Goal: Use online tool/utility: Utilize a website feature to perform a specific function

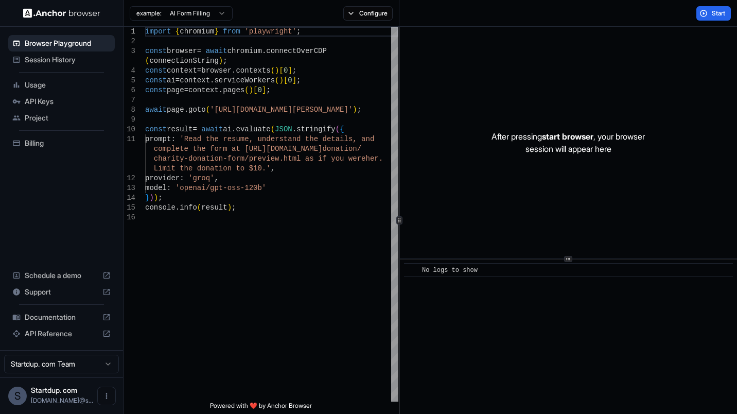
click at [715, 16] on span "Start" at bounding box center [719, 13] width 14 height 8
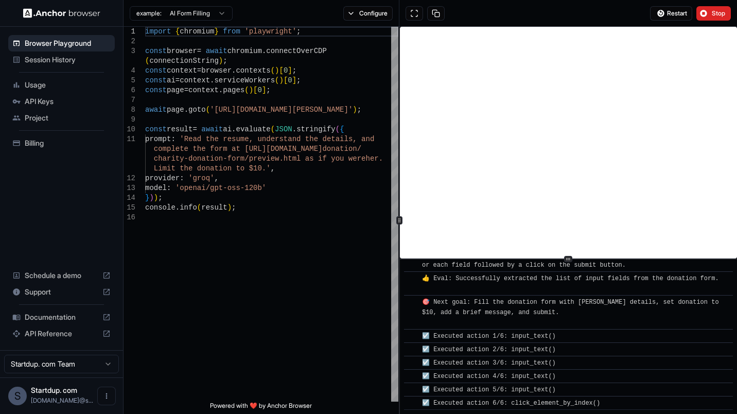
scroll to position [1562, 0]
click at [717, 19] on button "Stop" at bounding box center [714, 13] width 34 height 14
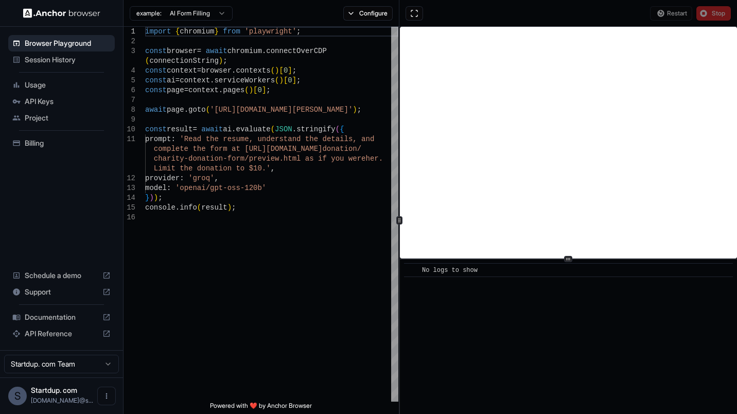
scroll to position [0, 0]
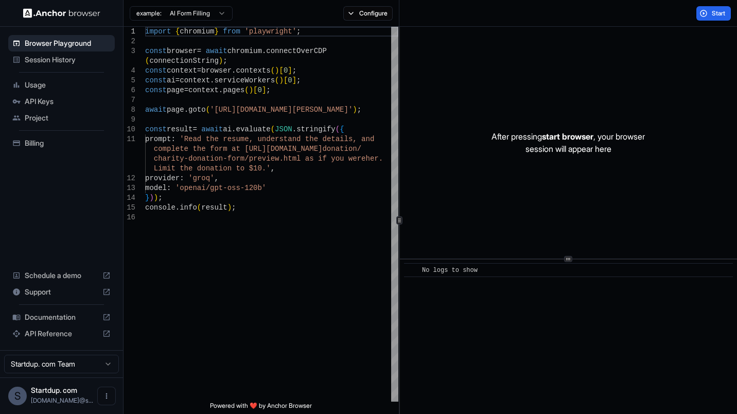
click at [216, 13] on html "Browser Playground Session History Usage API Keys Project Billing Schedule a de…" at bounding box center [368, 207] width 737 height 414
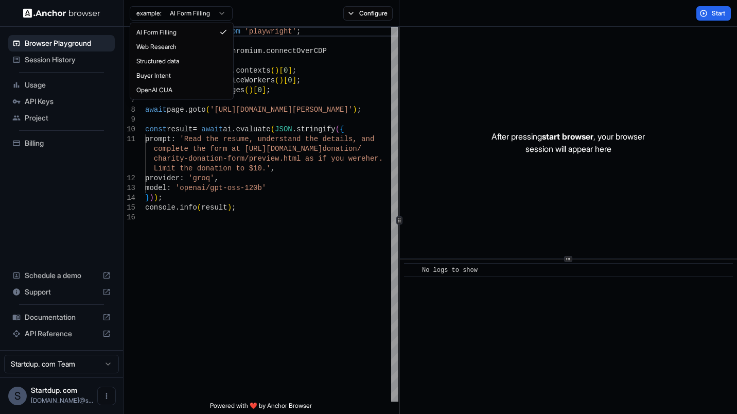
type textarea "**********"
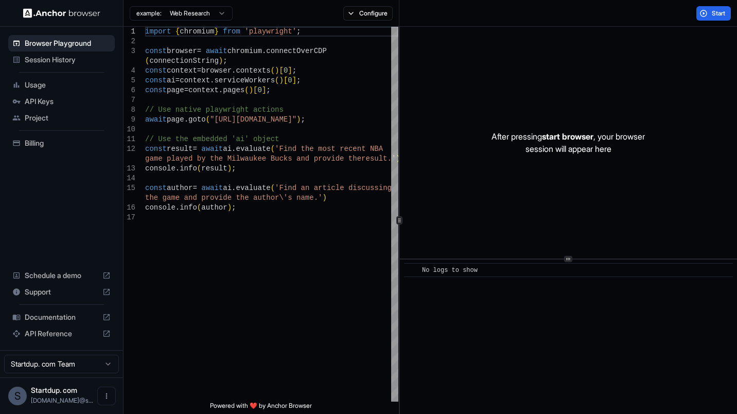
click at [30, 80] on span "Usage" at bounding box center [68, 85] width 86 height 10
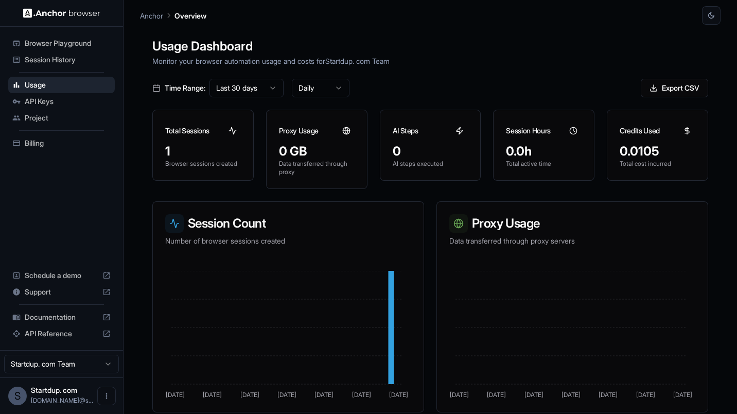
click at [36, 99] on span "API Keys" at bounding box center [68, 101] width 86 height 10
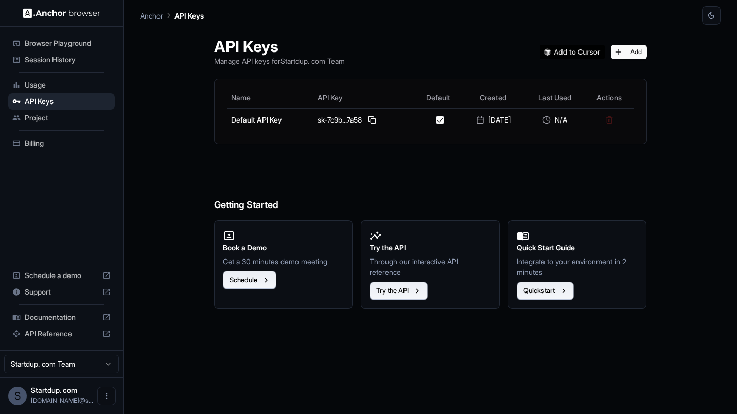
click at [49, 16] on img at bounding box center [61, 13] width 77 height 10
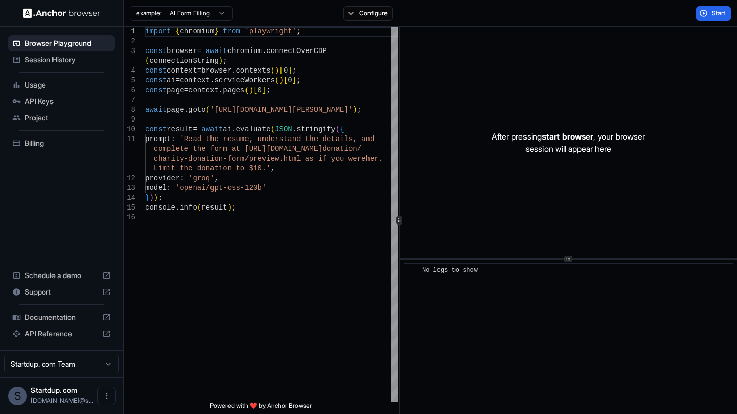
click at [352, 13] on button "Configure" at bounding box center [368, 13] width 50 height 14
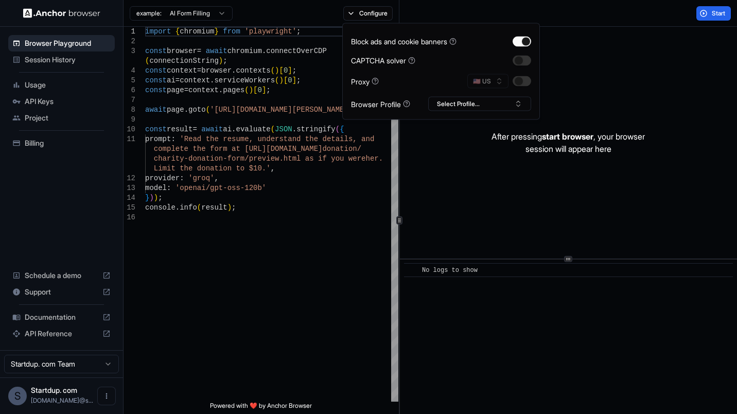
click at [45, 122] on span "Project" at bounding box center [68, 118] width 86 height 10
